Goal: Transaction & Acquisition: Purchase product/service

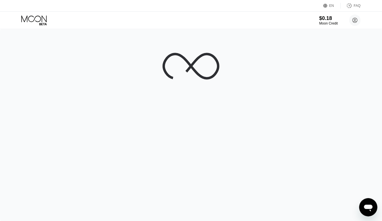
click at [173, 95] on div at bounding box center [191, 125] width 382 height 192
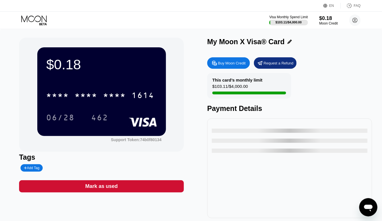
click at [229, 67] on div "Buy Moon Credit" at bounding box center [228, 62] width 43 height 11
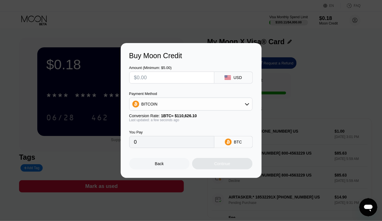
click at [174, 78] on input "text" at bounding box center [171, 77] width 75 height 11
type input "$1"
type input "0.00000904"
type input "$12"
type input "0.00010848"
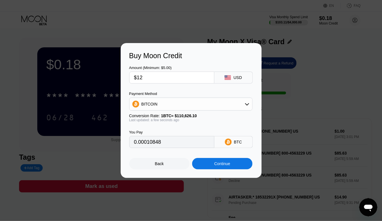
type input "$12"
click at [208, 163] on div "Continue" at bounding box center [222, 163] width 60 height 11
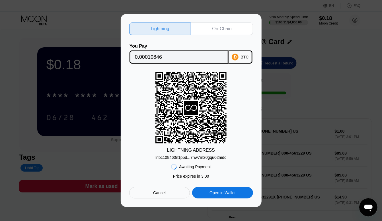
click at [170, 196] on div "Cancel" at bounding box center [159, 192] width 61 height 11
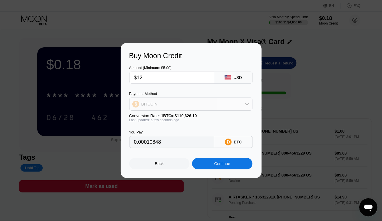
click at [198, 104] on div "BITCOIN" at bounding box center [191, 103] width 123 height 11
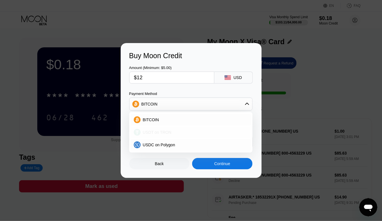
click at [175, 131] on div "USDT on TRON" at bounding box center [194, 132] width 107 height 5
type input "12.12"
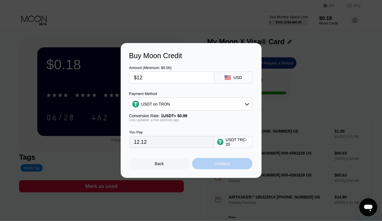
click at [213, 166] on div "Continue" at bounding box center [222, 163] width 60 height 11
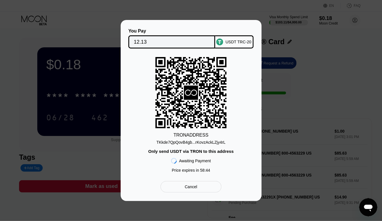
click at [160, 38] on input "12.13" at bounding box center [172, 41] width 76 height 11
click at [200, 142] on div "TKkde7QpQovB4gb...rKovzAckLZjy4rL" at bounding box center [191, 142] width 69 height 5
